Goal: Task Accomplishment & Management: Manage account settings

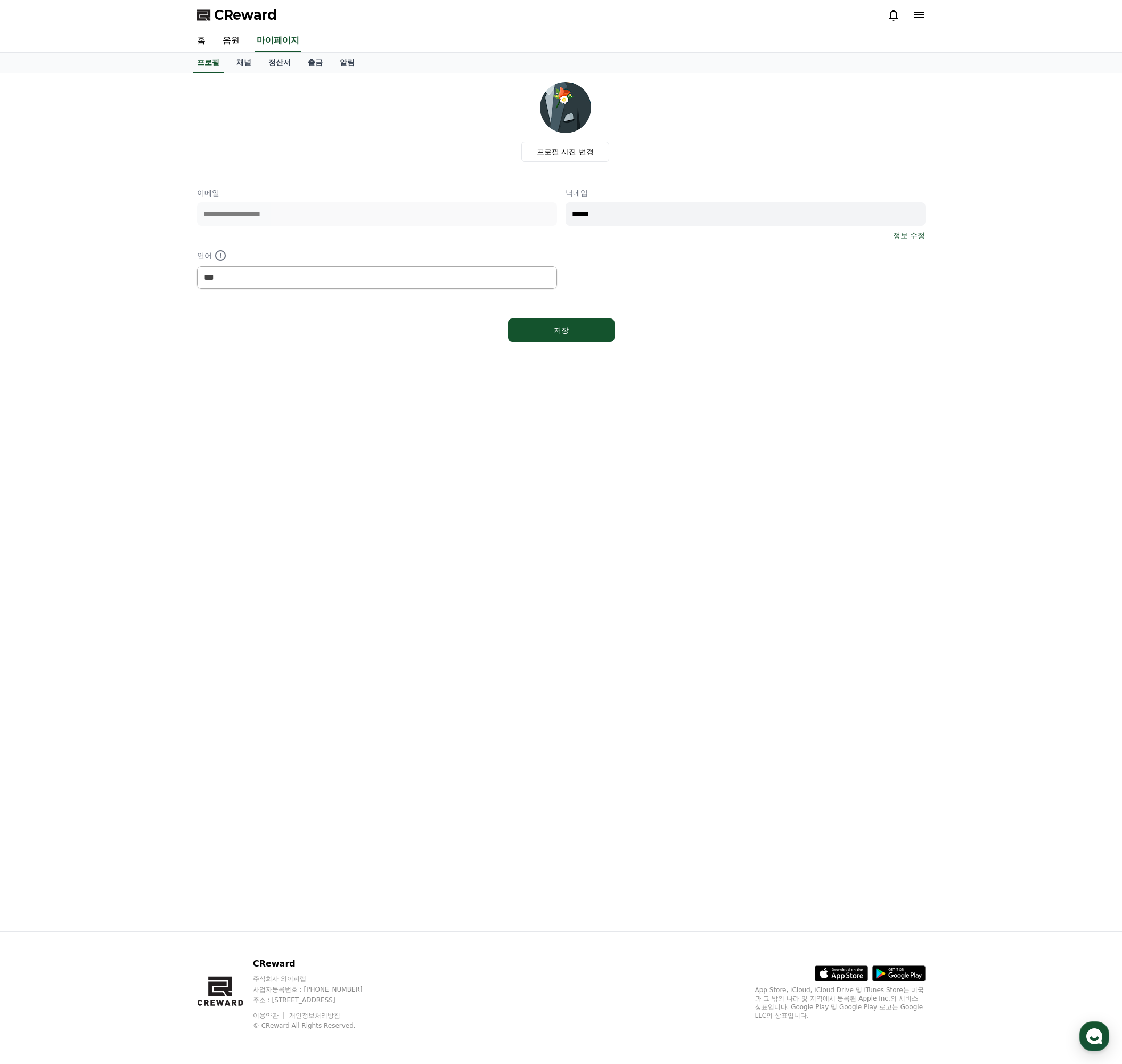
select select "**********"
click at [278, 62] on link "정산서" at bounding box center [279, 62] width 39 height 20
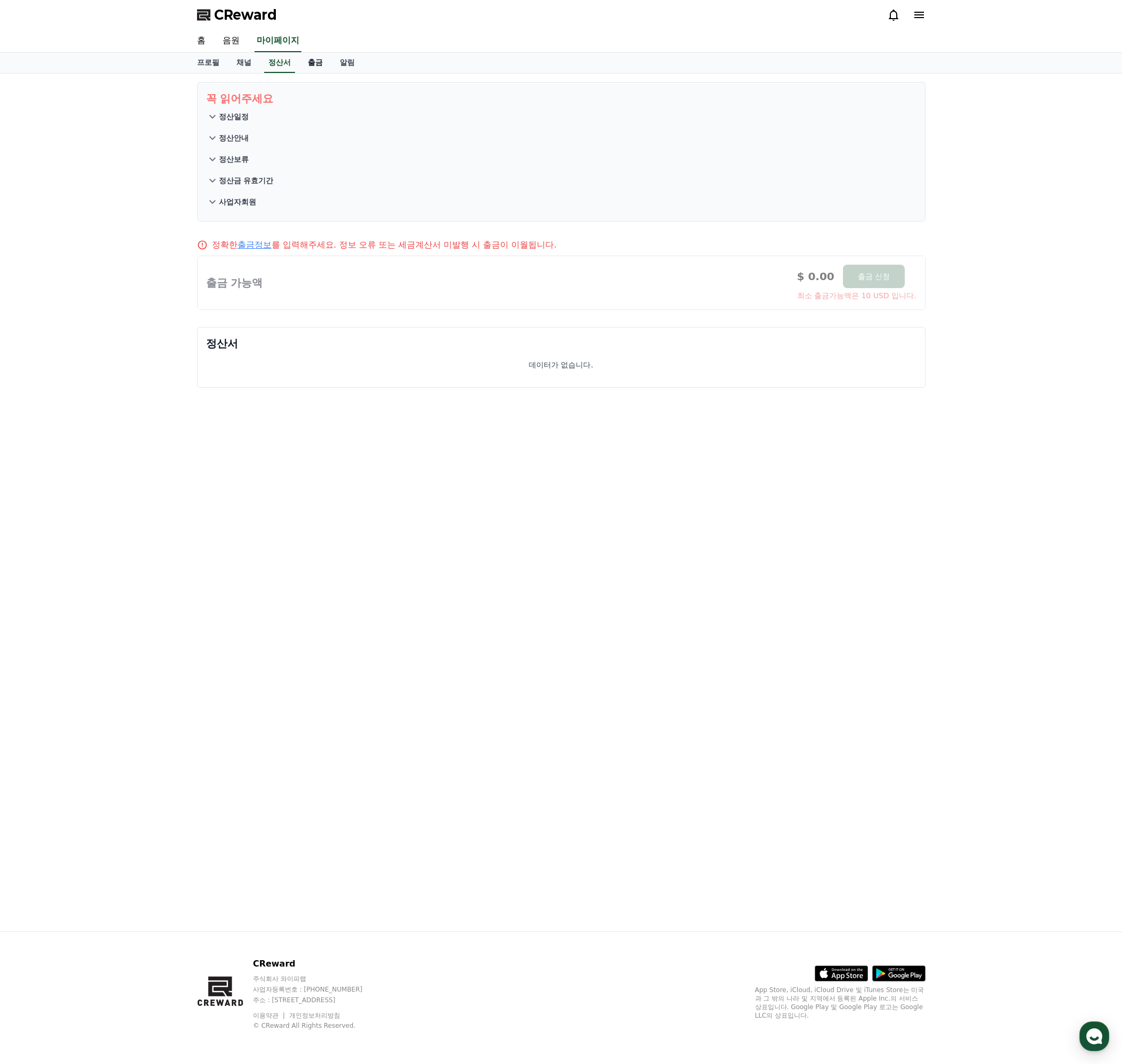
click at [309, 63] on link "출금" at bounding box center [315, 62] width 32 height 20
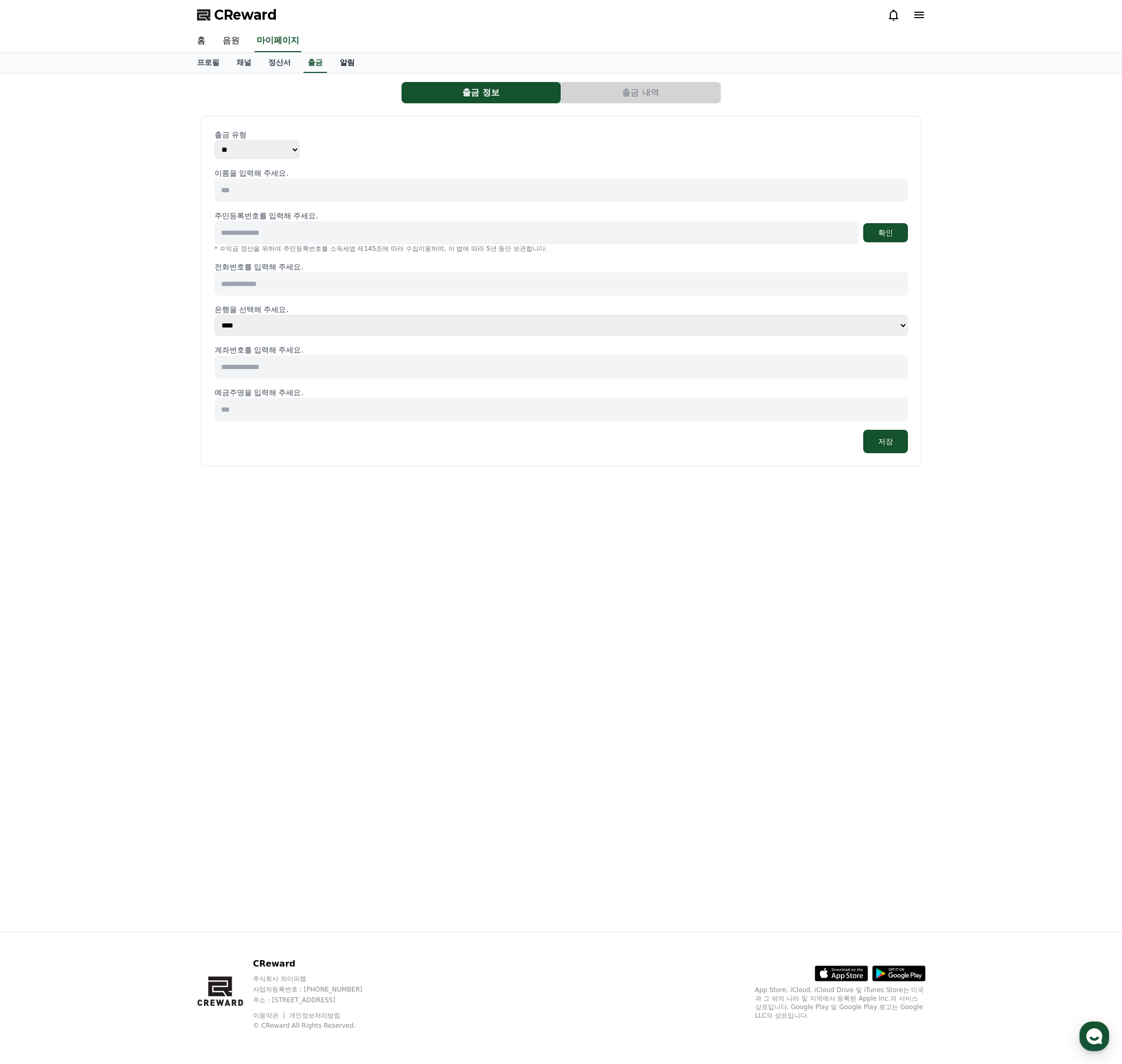
click at [343, 61] on link "알림" at bounding box center [347, 62] width 32 height 20
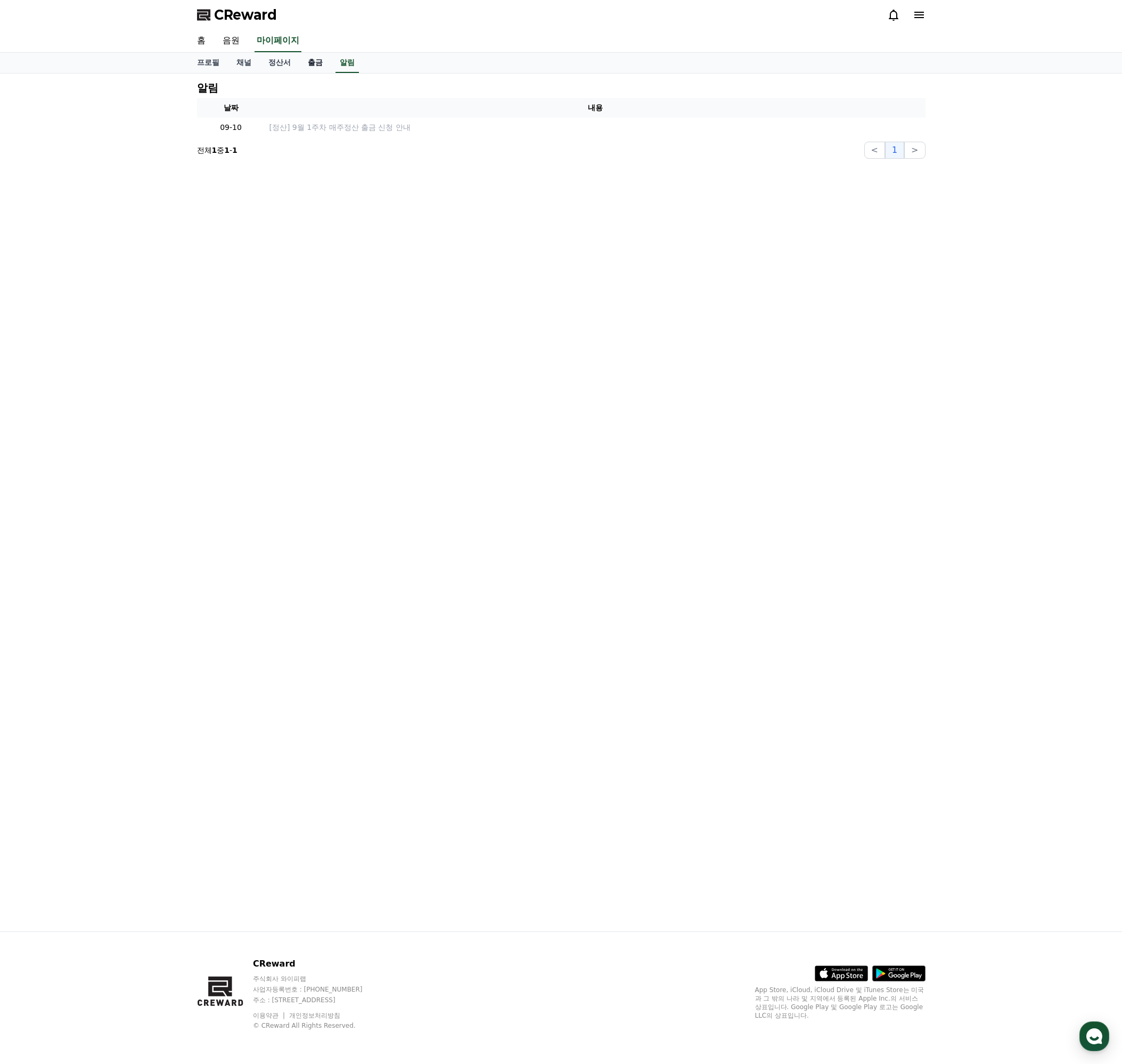
click at [305, 60] on link "출금" at bounding box center [315, 62] width 32 height 20
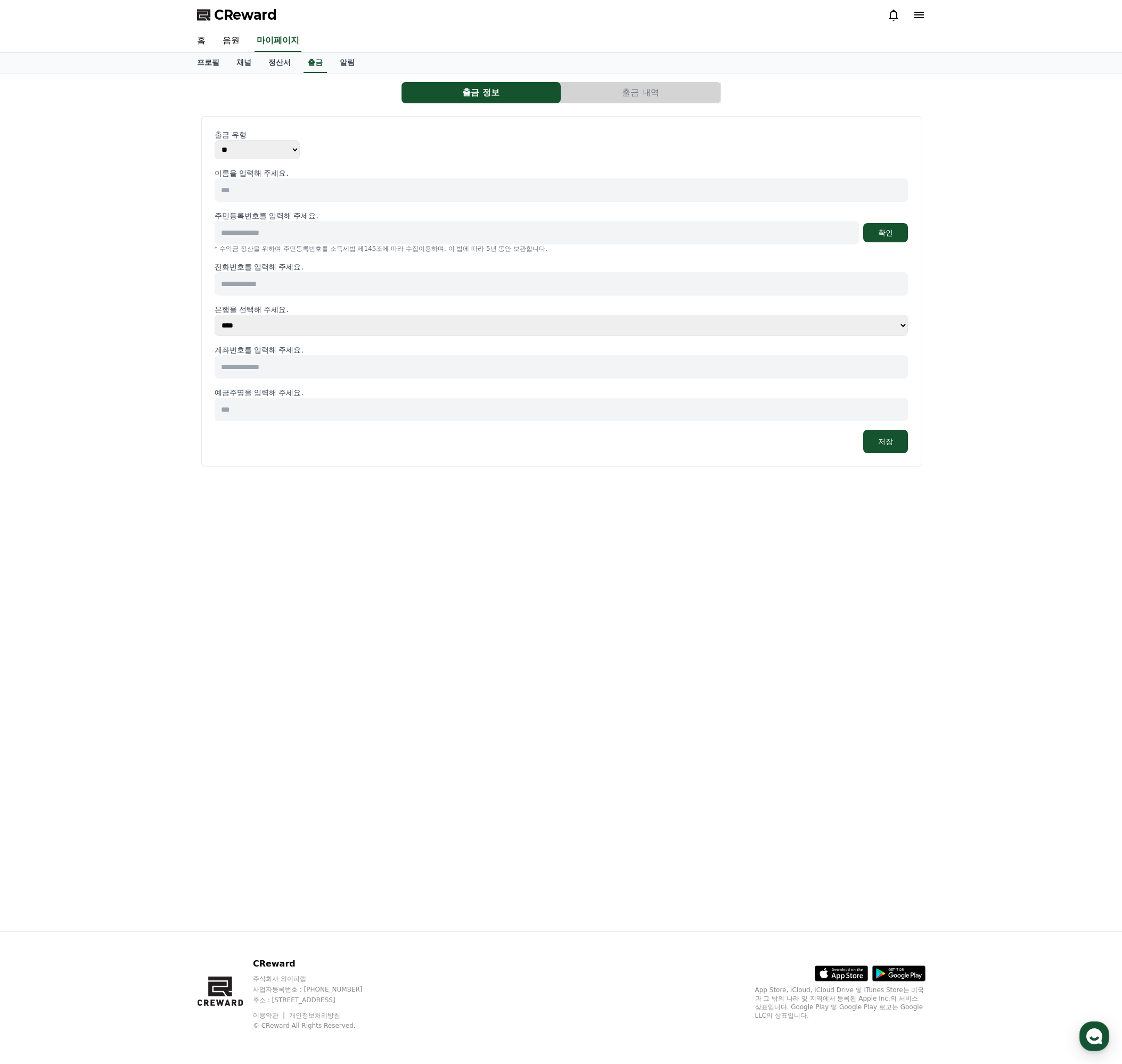
click at [606, 89] on button "출금 내역" at bounding box center [641, 93] width 160 height 22
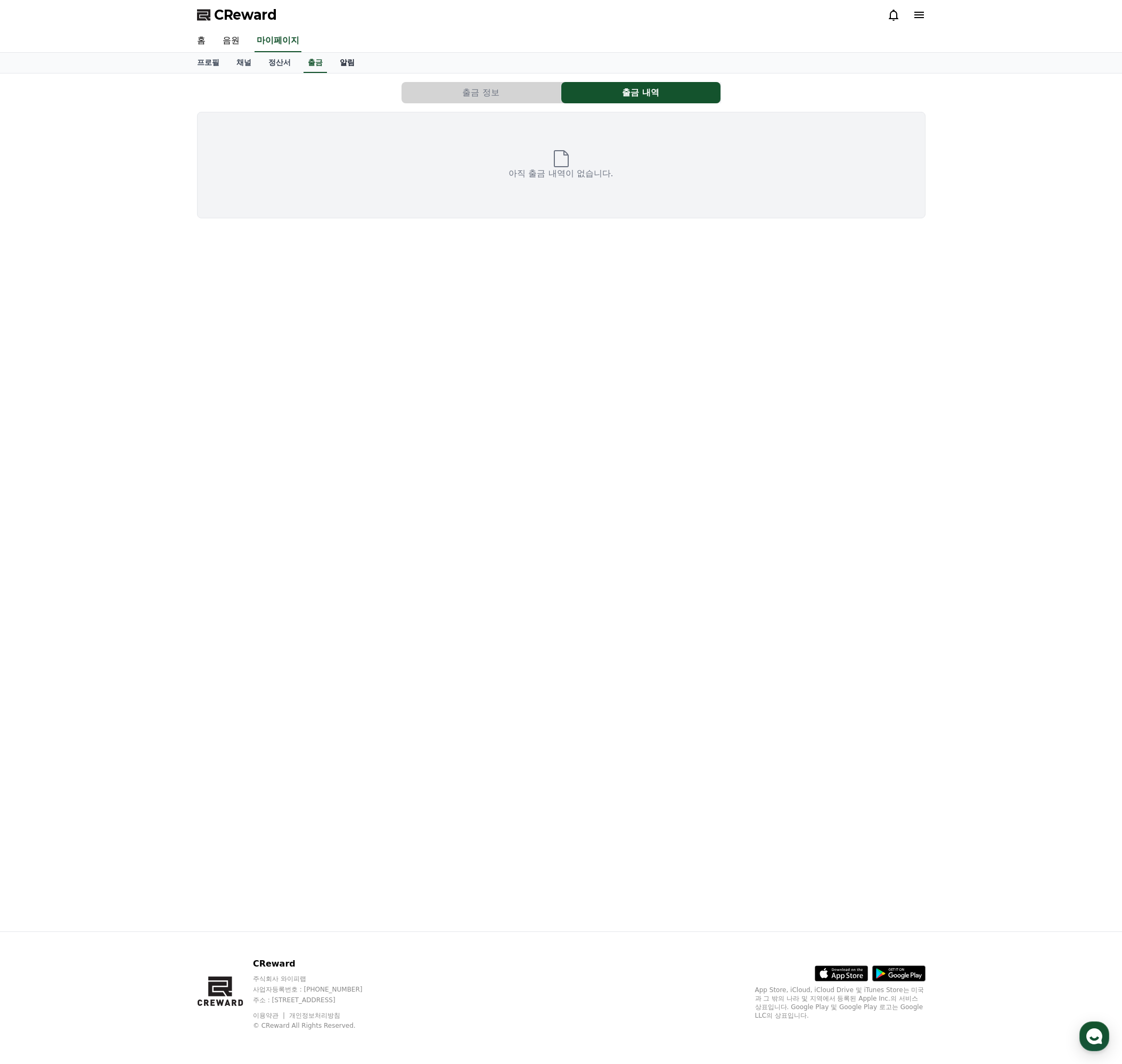
click at [351, 60] on link "알림" at bounding box center [347, 62] width 32 height 20
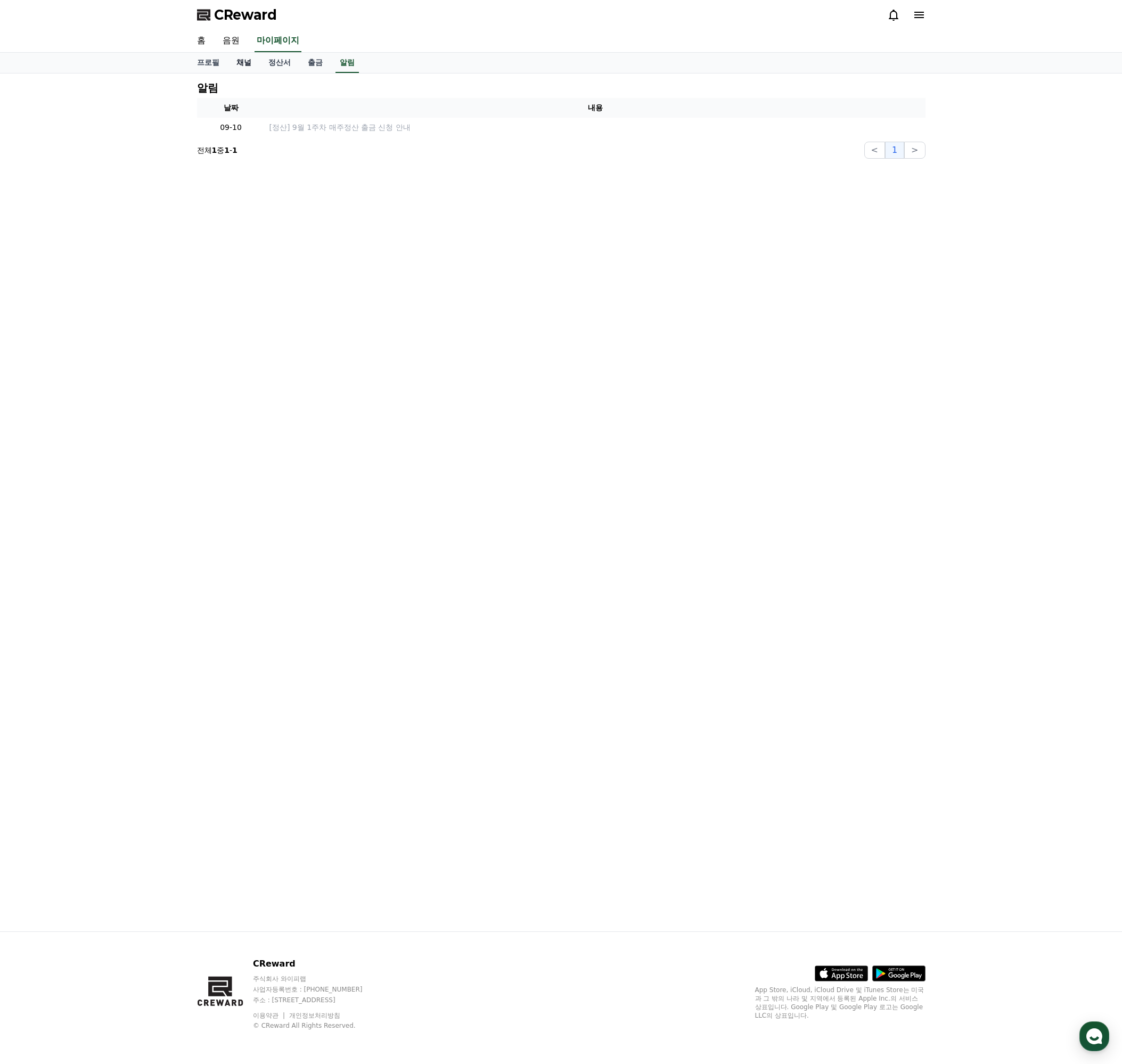
click at [246, 65] on link "채널" at bounding box center [244, 62] width 32 height 20
click at [283, 62] on link "정산서" at bounding box center [279, 62] width 39 height 20
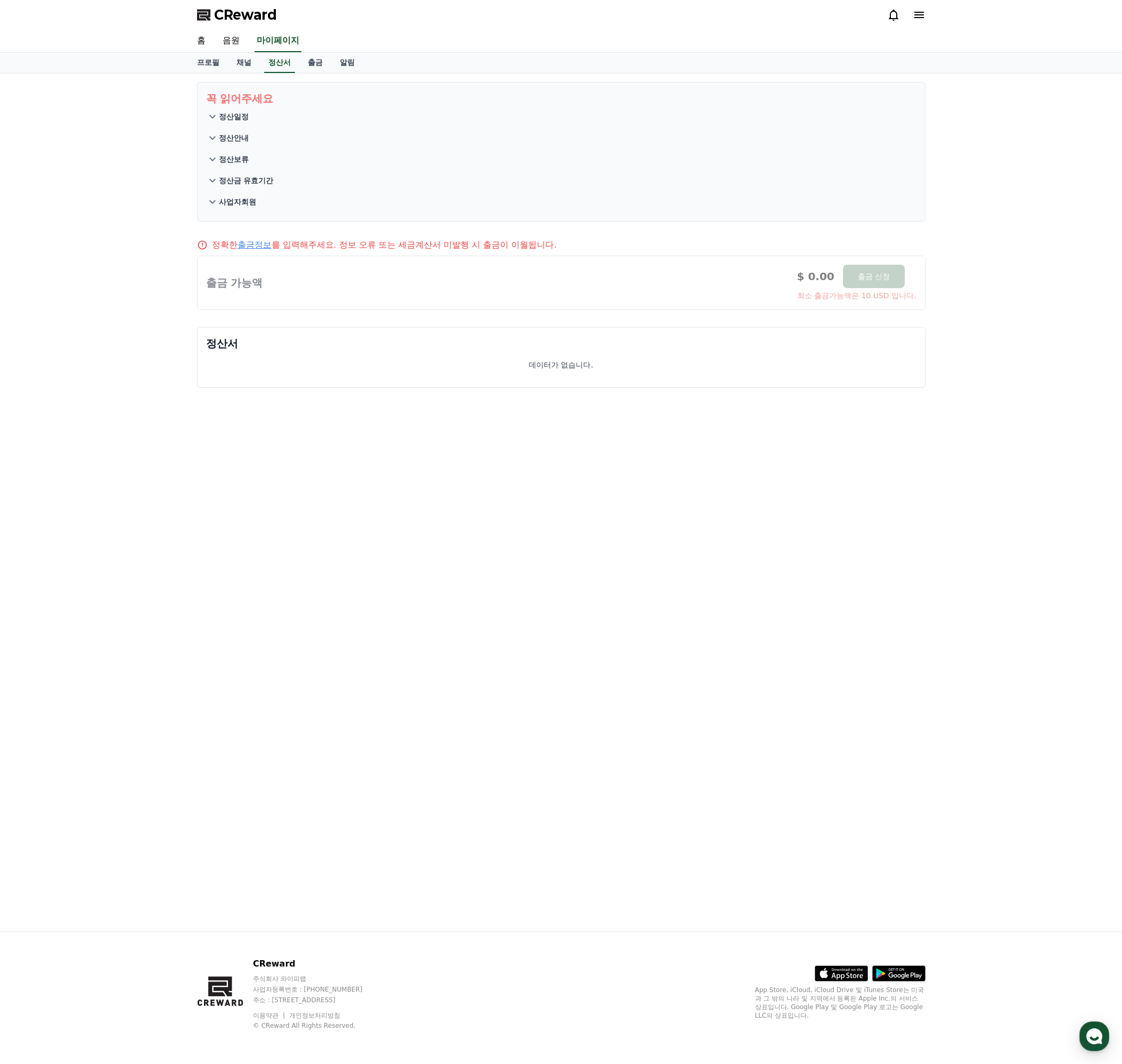
click at [809, 278] on div at bounding box center [561, 282] width 727 height 53
drag, startPoint x: 766, startPoint y: 298, endPoint x: 557, endPoint y: 301, distance: 209.0
click at [571, 302] on div at bounding box center [561, 282] width 727 height 53
drag, startPoint x: 543, startPoint y: 302, endPoint x: 467, endPoint y: 302, distance: 76.0
click at [493, 302] on div at bounding box center [561, 282] width 727 height 53
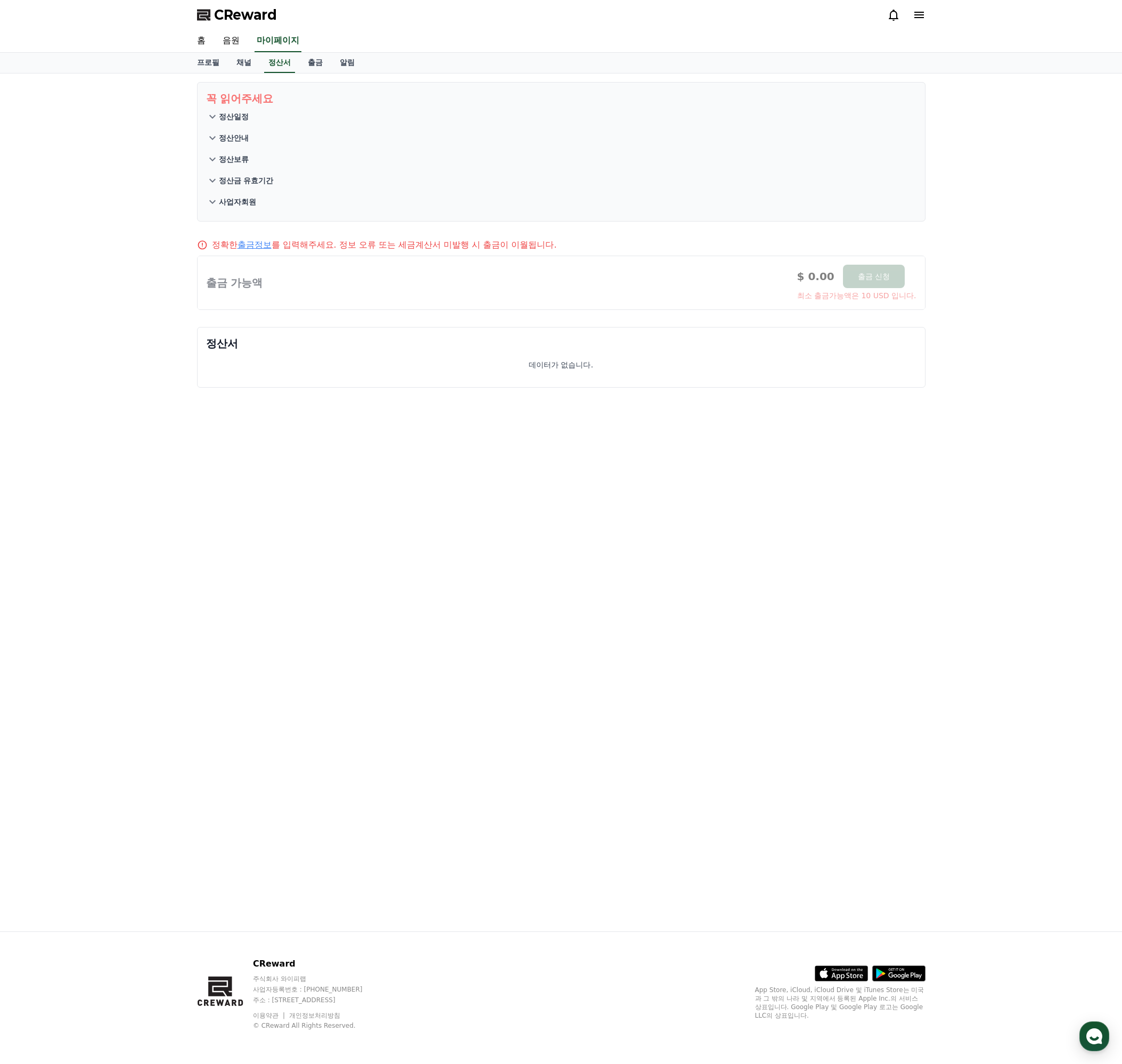
drag, startPoint x: 362, startPoint y: 304, endPoint x: 349, endPoint y: 305, distance: 13.0
click at [356, 305] on div at bounding box center [561, 282] width 727 height 53
drag, startPoint x: 291, startPoint y: 326, endPoint x: 315, endPoint y: 375, distance: 54.6
click at [291, 330] on div "꼭 읽어주세요 정산일정 정산안내 정산보류 정산금 유효기간 사업자회원 정확한 출금정보 를 입력해주세요. 정보 오류 또는 세금계산서 미발행 시 출…" at bounding box center [561, 502] width 746 height 858
click at [554, 419] on div "꼭 읽어주세요 정산일정 정산안내 정산보류 정산금 유효기간 사업자회원 정확한 출금정보 를 입력해주세요. 정보 오류 또는 세금계산서 미발행 시 출…" at bounding box center [561, 502] width 746 height 858
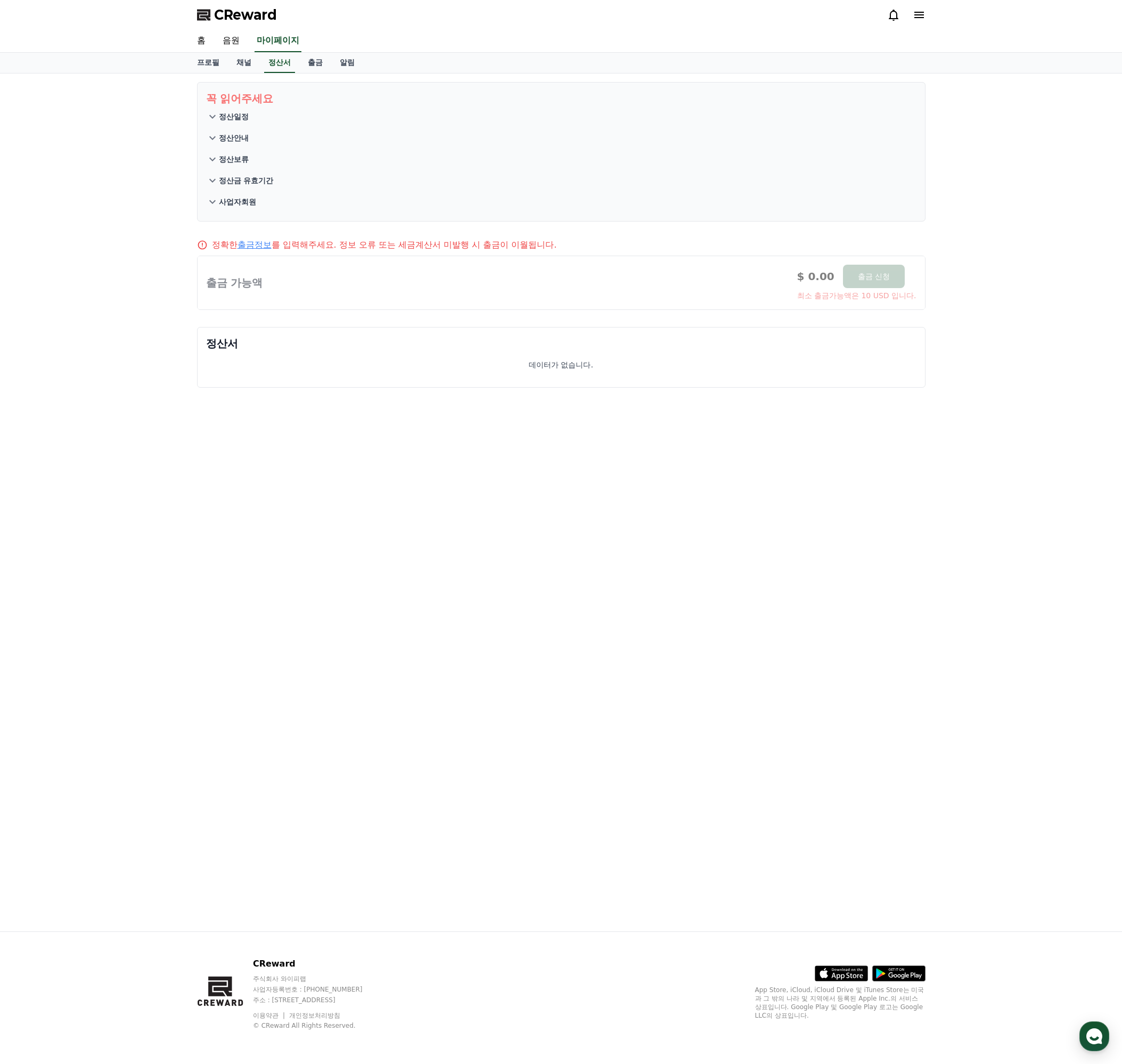
click at [456, 352] on div "정산서 데이터가 없습니다." at bounding box center [561, 357] width 728 height 61
